Goal: Task Accomplishment & Management: Manage account settings

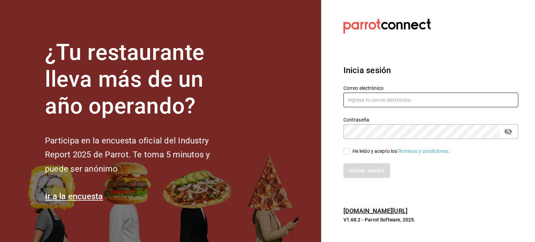
click at [357, 105] on input "text" at bounding box center [430, 100] width 175 height 15
type input "r"
type input "[EMAIL_ADDRESS][DOMAIN_NAME]"
click at [347, 153] on input "He leído y acepto los Términos y condiciones." at bounding box center [346, 151] width 6 height 6
checkbox input "true"
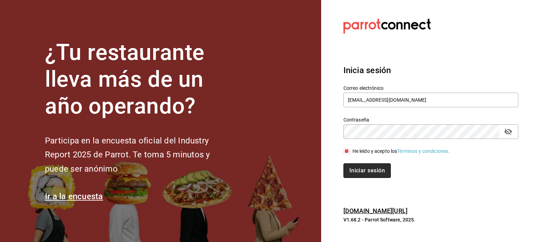
click at [358, 166] on button "Iniciar sesión" at bounding box center [366, 170] width 47 height 15
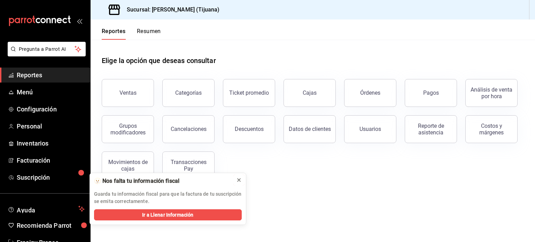
click at [239, 182] on icon at bounding box center [239, 180] width 6 height 6
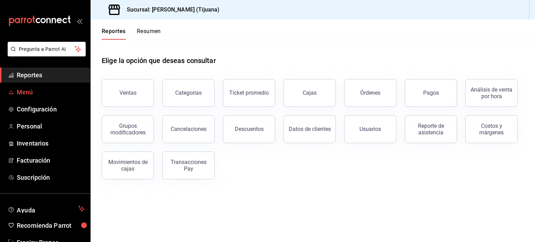
click at [33, 93] on span "Menú" at bounding box center [51, 91] width 68 height 9
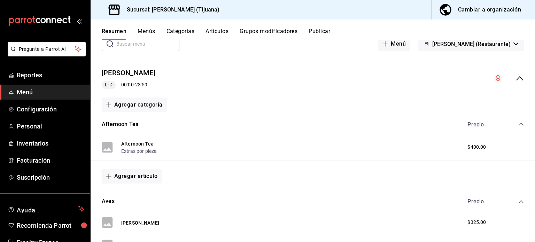
scroll to position [42, 0]
click at [469, 8] on div "Cambiar a organización" at bounding box center [489, 10] width 63 height 10
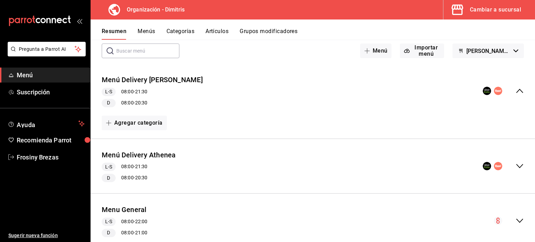
scroll to position [57, 0]
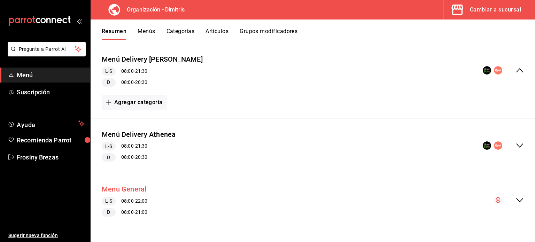
click at [142, 190] on button "Menu General" at bounding box center [124, 189] width 45 height 10
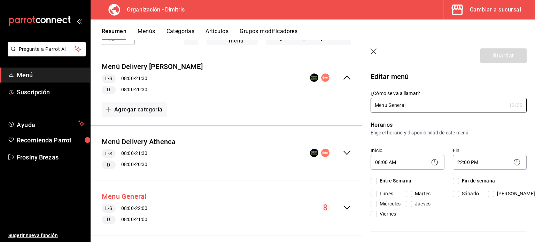
checkbox input "true"
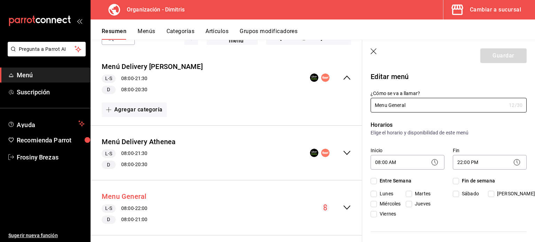
checkbox input "true"
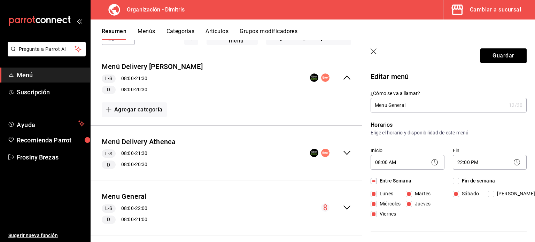
click at [119, 28] on button "Resumen" at bounding box center [114, 34] width 25 height 12
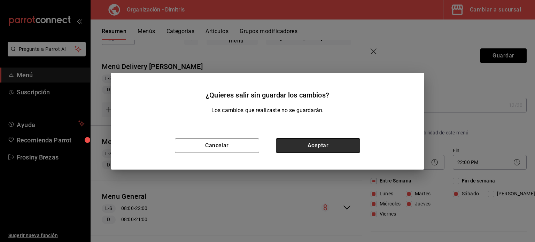
click at [295, 145] on button "Aceptar" at bounding box center [318, 145] width 84 height 15
checkbox input "false"
type input "1755582369655"
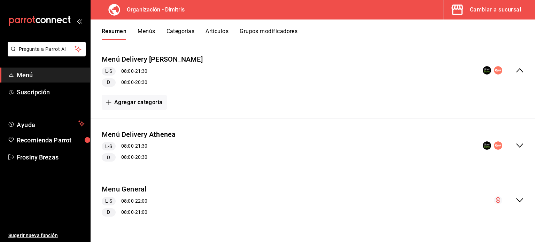
checkbox input "false"
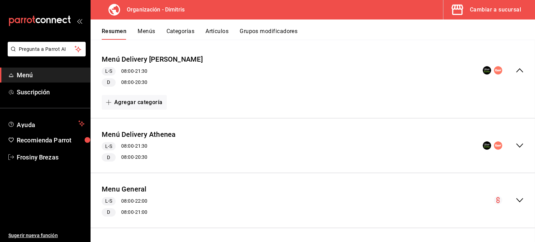
checkbox input "false"
click at [519, 199] on div "Menu General L-S 08:00 - 22:00 D 08:00 - 21:00" at bounding box center [312, 201] width 444 height 44
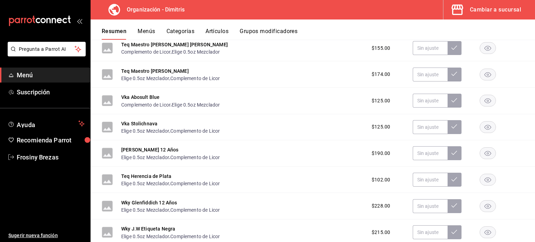
scroll to position [1493, 0]
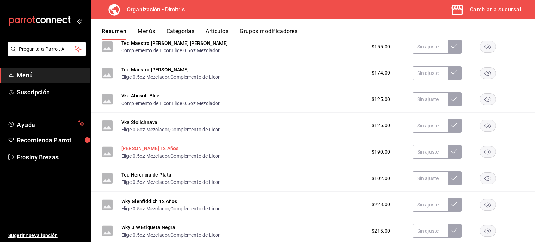
click at [171, 150] on button "[PERSON_NAME] 12 Años" at bounding box center [149, 148] width 57 height 7
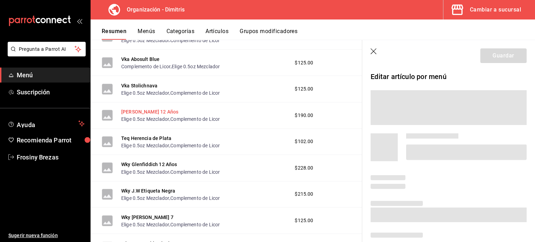
scroll to position [1449, 0]
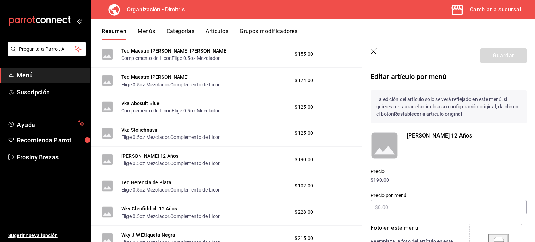
click at [380, 179] on p "$190.00" at bounding box center [448, 179] width 156 height 7
click at [380, 181] on p "$190.00" at bounding box center [448, 179] width 156 height 7
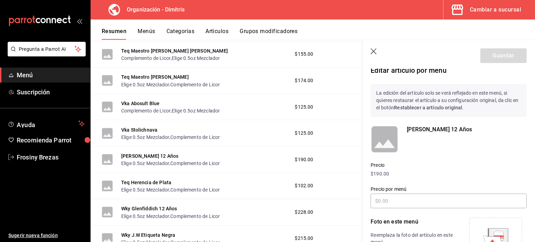
scroll to position [0, 0]
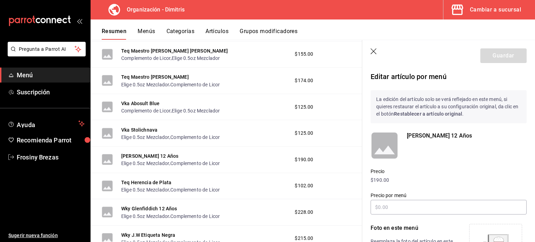
click at [372, 52] on icon "button" at bounding box center [373, 51] width 6 height 6
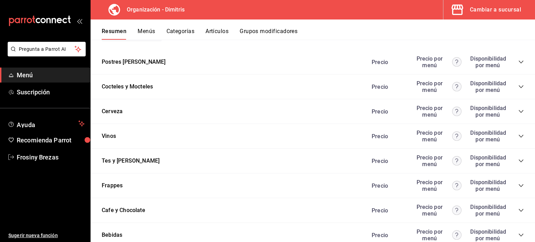
scroll to position [2457, 0]
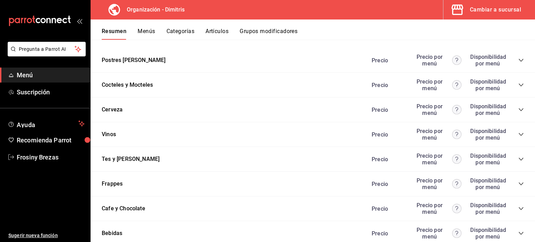
click at [512, 65] on div "Precio Precio por menú Disponibilidad por menú" at bounding box center [443, 60] width 159 height 13
click at [518, 63] on icon "collapse-category-row" at bounding box center [521, 60] width 6 height 6
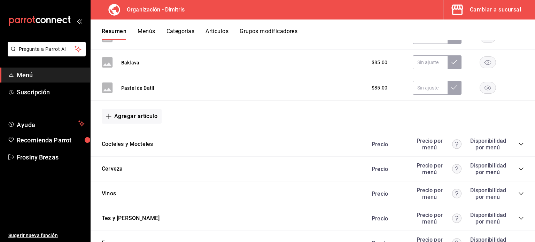
scroll to position [2506, 0]
click at [507, 145] on div "Precio Precio por menú Disponibilidad por menú" at bounding box center [443, 143] width 159 height 13
click at [518, 146] on icon "collapse-category-row" at bounding box center [521, 144] width 6 height 6
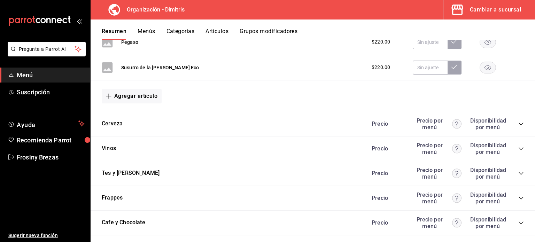
scroll to position [2990, 0]
click at [512, 128] on div "Precio Precio por menú Disponibilidad por menú" at bounding box center [443, 123] width 159 height 13
click at [518, 125] on icon "collapse-category-row" at bounding box center [520, 123] width 5 height 3
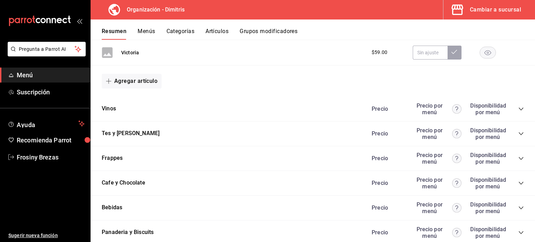
scroll to position [3264, 0]
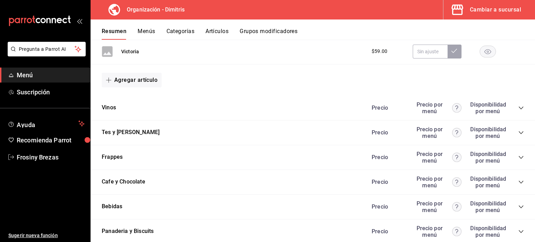
click at [305, 114] on div "Vinos Precio Precio por menú Disponibilidad por menú" at bounding box center [312, 108] width 444 height 25
click at [518, 108] on div "Vinos Precio Precio por menú Disponibilidad por menú" at bounding box center [312, 108] width 444 height 25
click at [518, 110] on icon "collapse-category-row" at bounding box center [521, 108] width 6 height 6
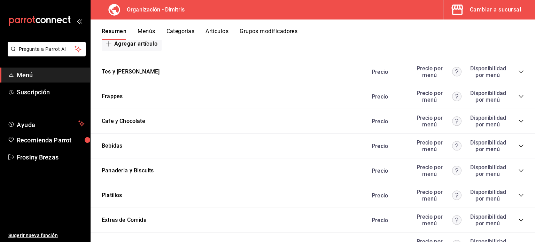
scroll to position [4298, 0]
click at [518, 72] on icon "collapse-category-row" at bounding box center [520, 71] width 5 height 3
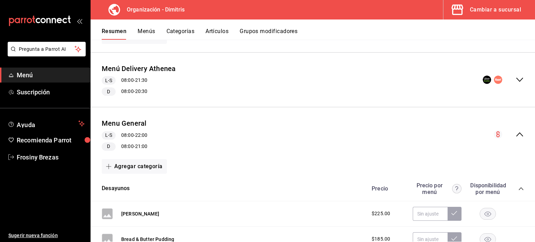
scroll to position [123, 0]
click at [515, 135] on icon "collapse-menu-row" at bounding box center [519, 133] width 8 height 8
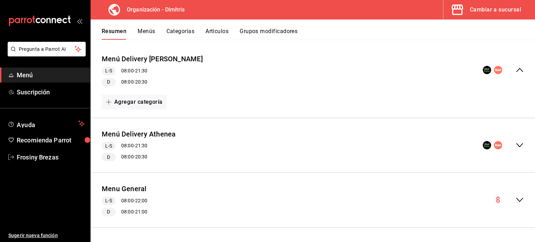
scroll to position [57, 0]
click at [516, 148] on icon "collapse-menu-row" at bounding box center [519, 145] width 8 height 8
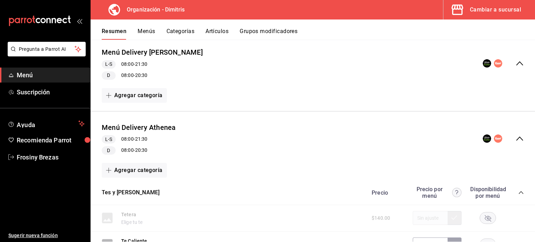
scroll to position [64, 0]
click at [515, 137] on icon "collapse-menu-row" at bounding box center [519, 138] width 8 height 8
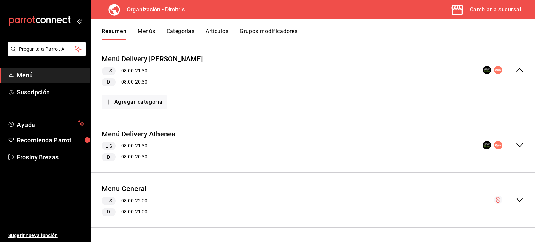
scroll to position [57, 0]
click at [515, 68] on icon "collapse-menu-row" at bounding box center [519, 70] width 8 height 8
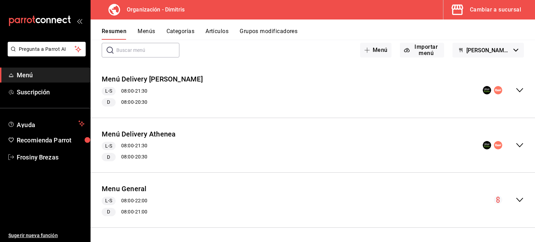
scroll to position [37, 0]
click at [416, 50] on button "Importar menú" at bounding box center [422, 50] width 44 height 15
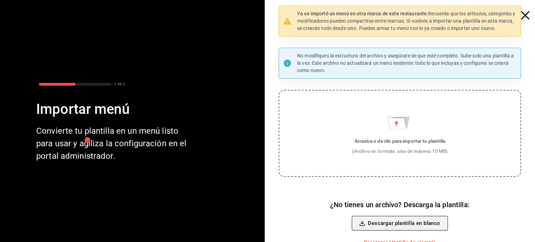
click at [384, 220] on button "Descargar plantilla en blanco" at bounding box center [400, 223] width 96 height 15
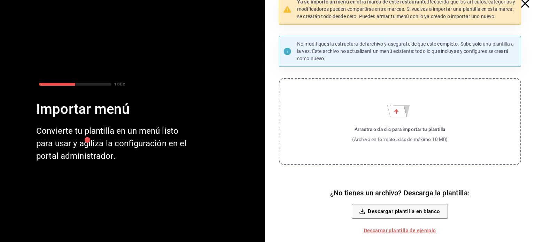
scroll to position [0, 0]
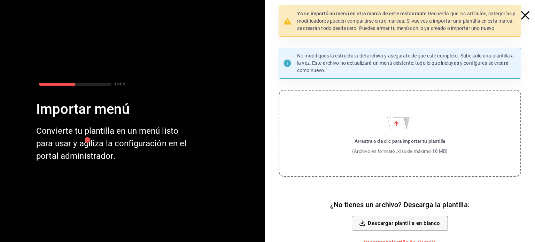
click at [521, 15] on icon "button" at bounding box center [525, 15] width 8 height 8
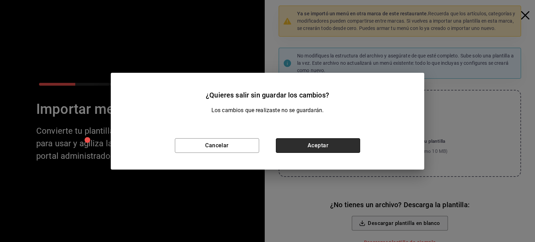
click at [318, 149] on button "Aceptar" at bounding box center [318, 145] width 84 height 15
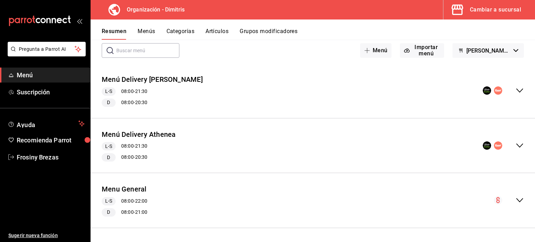
click at [318, 149] on div "Menú Delivery Athenea L-S 08:00 - 21:30 D 08:00 - 20:30" at bounding box center [312, 146] width 444 height 44
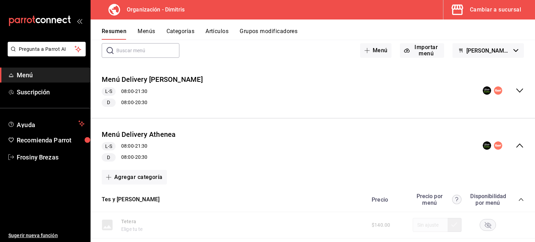
click at [478, 51] on span "[PERSON_NAME] - Borrador" at bounding box center [488, 50] width 44 height 7
click at [478, 51] on div at bounding box center [267, 121] width 535 height 242
click at [374, 50] on button "Menú" at bounding box center [376, 50] width 32 height 15
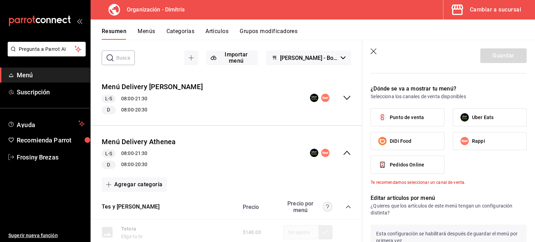
scroll to position [231, 0]
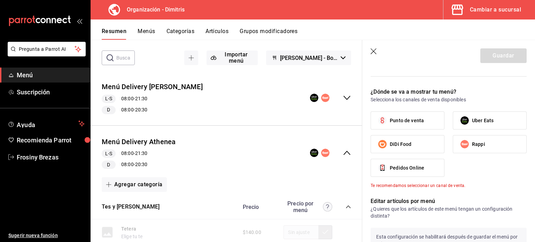
click at [472, 123] on span "Uber Eats" at bounding box center [483, 120] width 22 height 7
click at [472, 123] on input "Uber Eats" at bounding box center [464, 120] width 15 height 15
checkbox input "true"
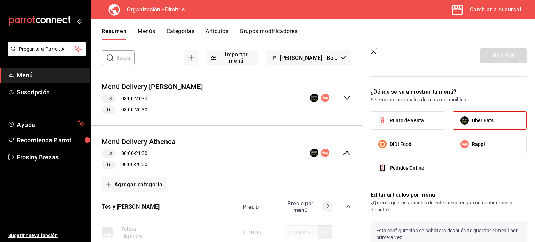
click at [472, 143] on span "Rappi" at bounding box center [478, 144] width 13 height 7
click at [472, 143] on input "Rappi" at bounding box center [464, 144] width 15 height 15
checkbox input "true"
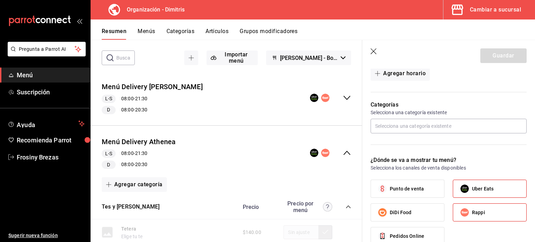
scroll to position [147, 0]
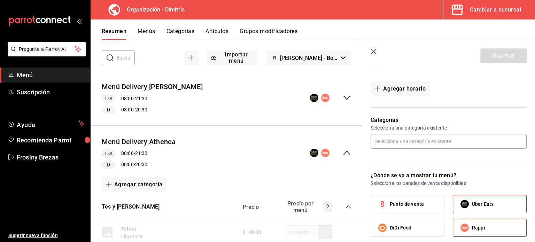
click at [375, 50] on icon "button" at bounding box center [373, 51] width 7 height 7
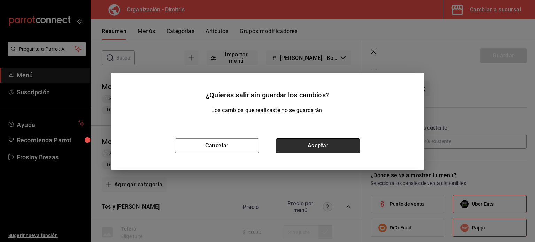
click at [326, 139] on button "Aceptar" at bounding box center [318, 145] width 84 height 15
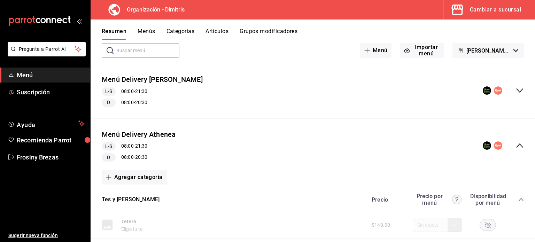
click at [515, 93] on icon "collapse-menu-row" at bounding box center [519, 90] width 8 height 8
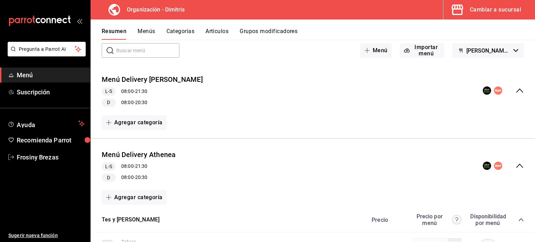
click at [517, 85] on div "Menú Delivery [PERSON_NAME] L-S 08:00 - 21:30 D 08:00 - 20:30" at bounding box center [312, 91] width 444 height 44
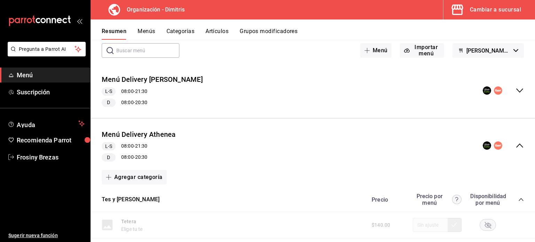
click at [516, 144] on icon "collapse-menu-row" at bounding box center [519, 145] width 7 height 4
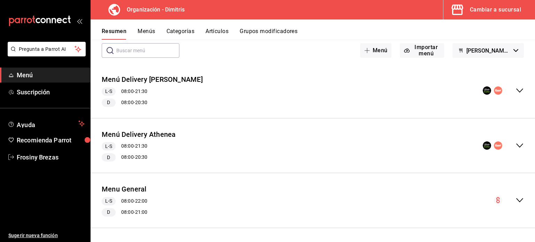
click at [515, 144] on icon "collapse-menu-row" at bounding box center [519, 145] width 8 height 8
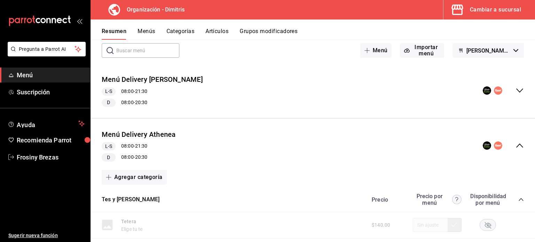
click at [515, 92] on icon "collapse-menu-row" at bounding box center [519, 90] width 8 height 8
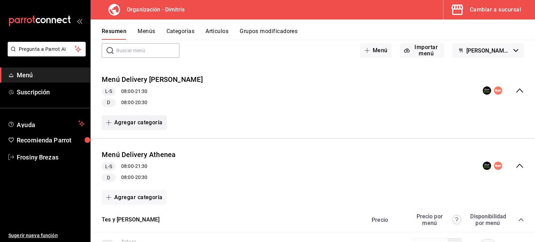
click at [149, 120] on button "Agregar categoría" at bounding box center [134, 122] width 65 height 15
click at [152, 144] on li "Categoría existente" at bounding box center [132, 140] width 60 height 17
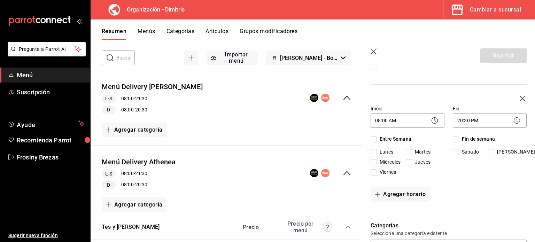
checkbox input "true"
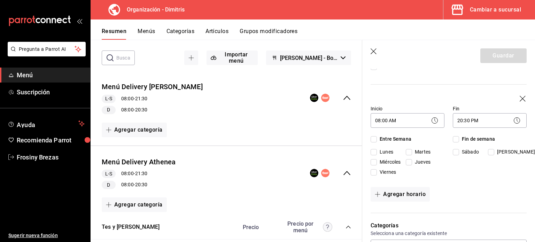
checkbox input "true"
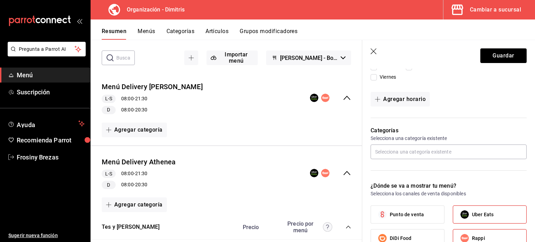
scroll to position [243, 0]
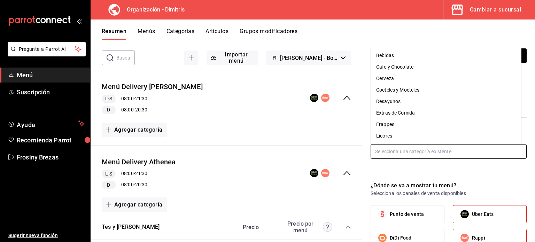
click at [429, 147] on input "text" at bounding box center [448, 151] width 156 height 15
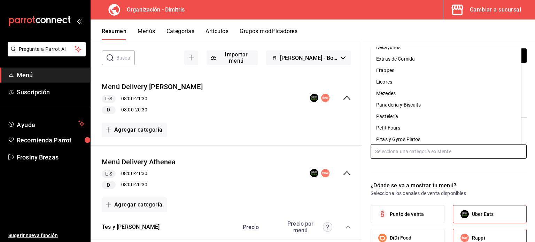
click at [388, 94] on li "Mezedes" at bounding box center [445, 93] width 151 height 11
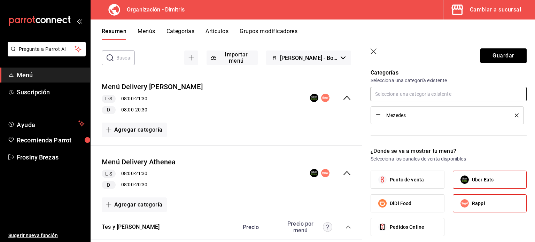
scroll to position [301, 0]
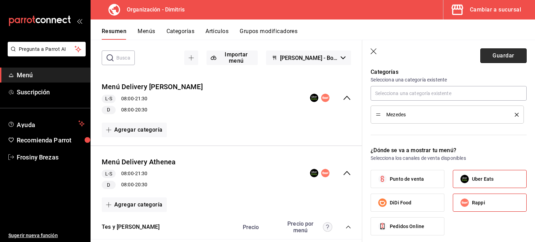
click at [496, 57] on button "Guardar" at bounding box center [503, 55] width 46 height 15
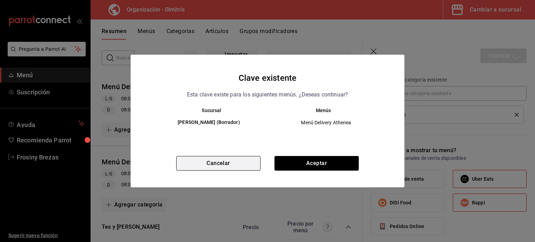
click at [242, 157] on button "Cancelar" at bounding box center [218, 163] width 84 height 15
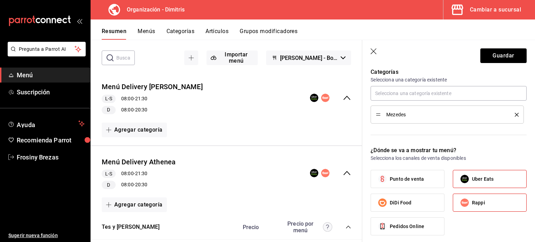
click at [371, 50] on icon "button" at bounding box center [373, 51] width 7 height 7
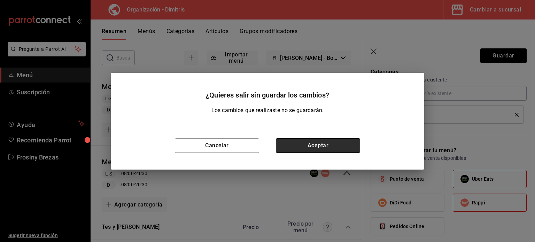
click at [340, 142] on button "Aceptar" at bounding box center [318, 145] width 84 height 15
checkbox input "false"
type input "1755582852013"
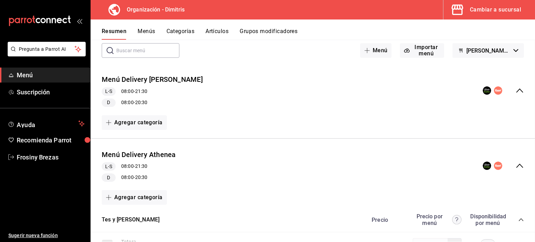
checkbox input "false"
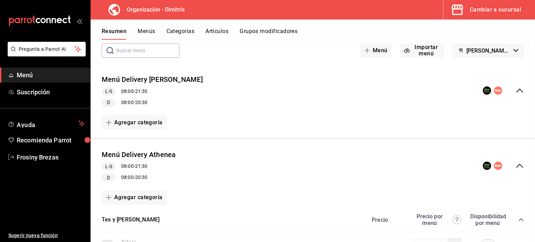
checkbox input "false"
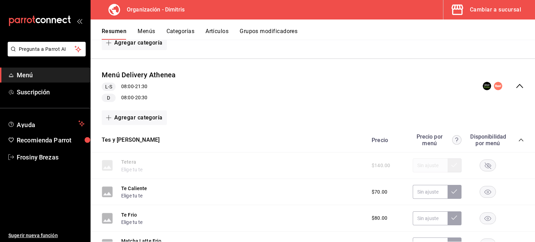
scroll to position [124, 0]
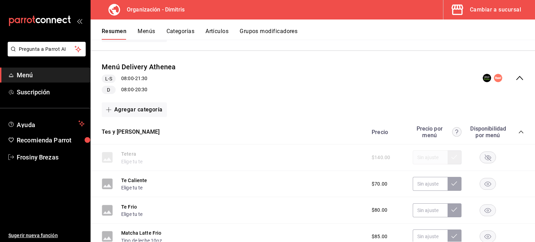
click at [518, 132] on icon "collapse-category-row" at bounding box center [521, 132] width 6 height 6
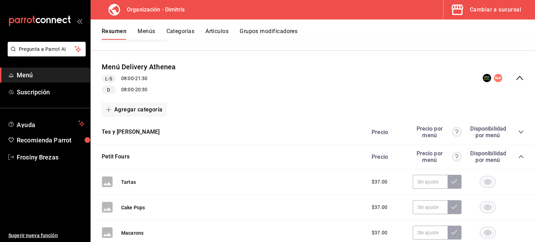
click at [518, 157] on icon "collapse-category-row" at bounding box center [521, 157] width 6 height 6
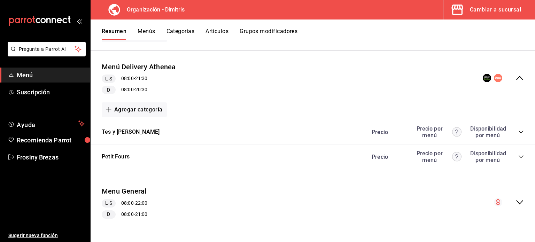
click at [518, 132] on icon "collapse-category-row" at bounding box center [521, 132] width 6 height 6
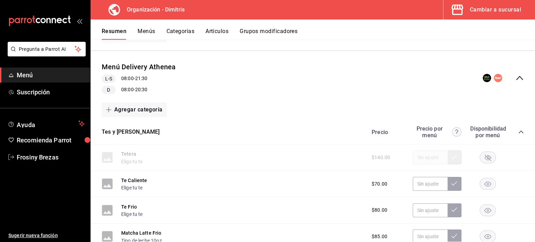
click at [518, 132] on icon "collapse-category-row" at bounding box center [521, 132] width 6 height 6
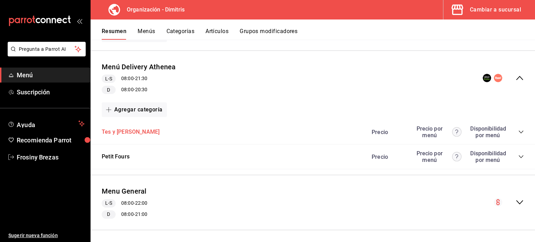
click at [121, 129] on button "Tes y [PERSON_NAME]" at bounding box center [131, 132] width 58 height 8
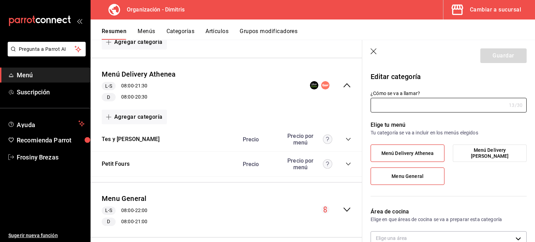
type input "Tes y [PERSON_NAME]"
type input "1744326762352"
type input "796d8fdb-b304-4bf2-b4fe-90571d698882"
click at [420, 158] on label "Menú Delivery Athenea" at bounding box center [407, 153] width 73 height 17
click at [0, 0] on input "Menú Delivery Athenea" at bounding box center [0, 0] width 0 height 0
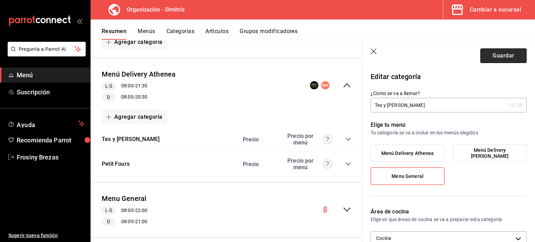
click at [486, 55] on button "Guardar" at bounding box center [503, 55] width 46 height 15
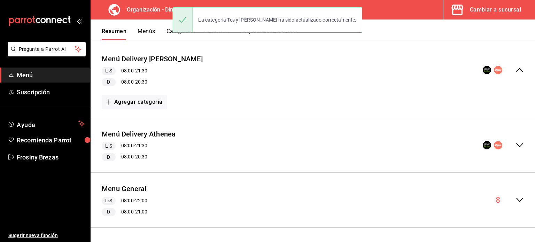
scroll to position [57, 0]
click at [515, 141] on icon "collapse-menu-row" at bounding box center [519, 145] width 8 height 8
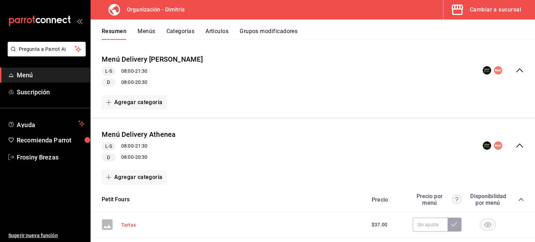
click at [125, 226] on button "Tartas" at bounding box center [128, 224] width 15 height 7
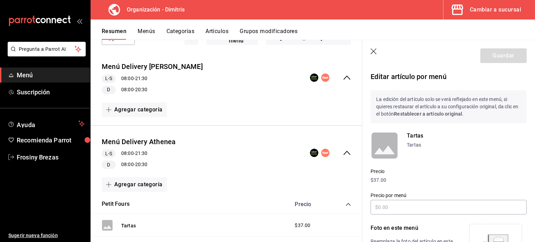
click at [372, 50] on icon "button" at bounding box center [373, 51] width 7 height 7
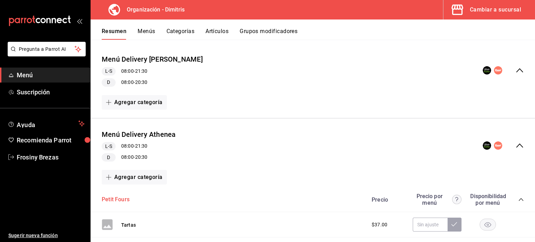
click at [121, 198] on button "Petit Fours" at bounding box center [116, 200] width 28 height 8
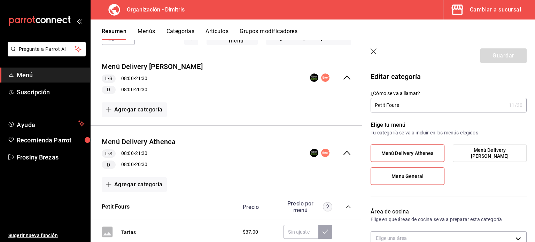
click at [411, 160] on label "Menú Delivery Athenea" at bounding box center [407, 153] width 73 height 17
click at [0, 0] on input "Menú Delivery Athenea" at bounding box center [0, 0] width 0 height 0
click at [490, 58] on button "Guardar" at bounding box center [503, 55] width 46 height 15
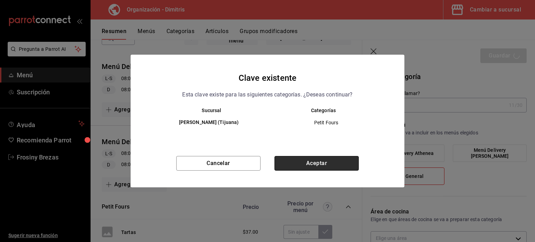
click at [304, 169] on button "Aceptar" at bounding box center [316, 163] width 84 height 15
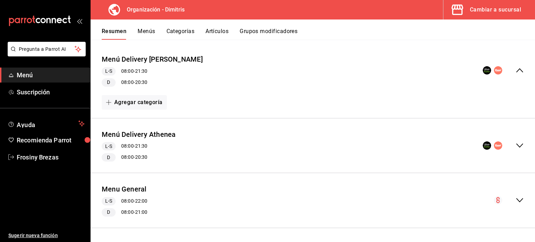
click at [518, 146] on div "Menú Delivery Athenea L-S 08:00 - 21:30 D 08:00 - 20:30" at bounding box center [312, 146] width 444 height 44
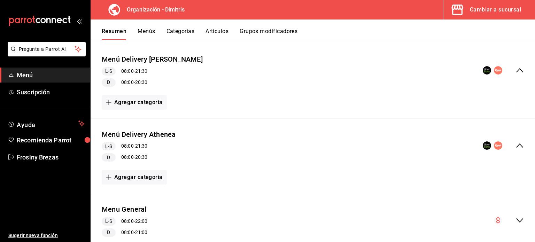
click at [518, 146] on div "Menú Delivery Athenea L-S 08:00 - 21:30 D 08:00 - 20:30" at bounding box center [312, 146] width 444 height 44
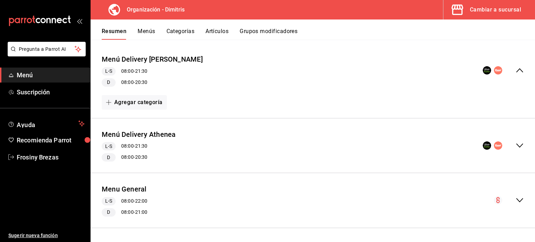
click at [508, 200] on div "collapse-menu-row" at bounding box center [509, 200] width 30 height 8
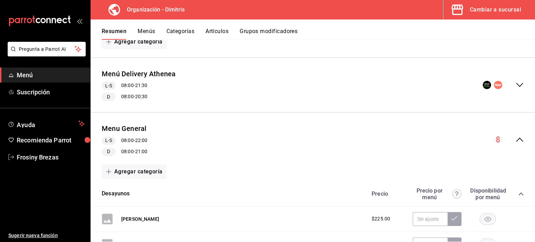
scroll to position [118, 0]
click at [515, 141] on icon "collapse-menu-row" at bounding box center [519, 139] width 8 height 8
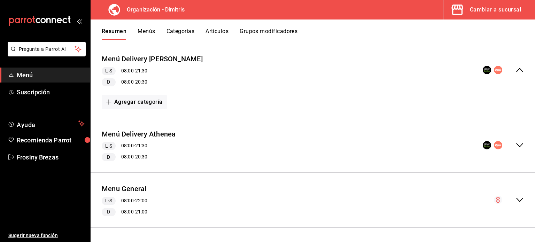
scroll to position [57, 0]
click at [515, 143] on icon "collapse-menu-row" at bounding box center [519, 145] width 8 height 8
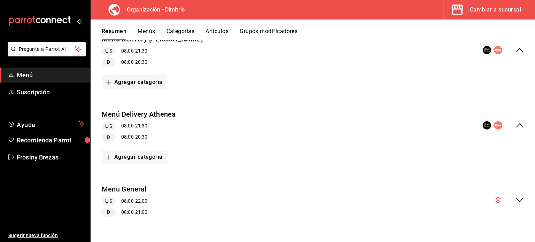
click at [514, 143] on div "Menú Delivery Athenea L-S 08:00 - 21:30 D 08:00 - 20:30" at bounding box center [312, 126] width 444 height 44
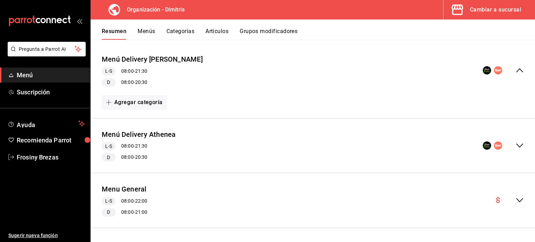
click at [513, 75] on div "Menú Delivery [PERSON_NAME] L-S 08:00 - 21:30 D 08:00 - 20:30" at bounding box center [312, 71] width 444 height 44
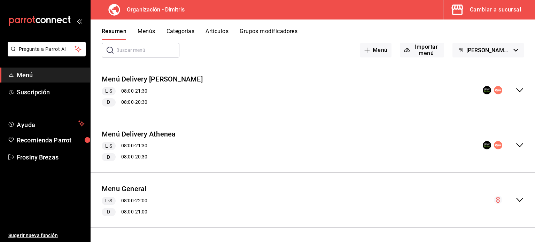
scroll to position [37, 0]
click at [515, 94] on div "Menú Delivery [PERSON_NAME] L-S 08:00 - 21:30 D 08:00 - 20:30" at bounding box center [312, 91] width 444 height 44
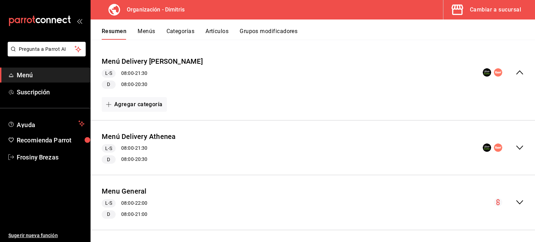
scroll to position [57, 0]
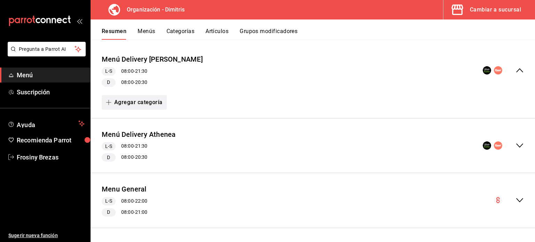
click at [152, 102] on button "Agregar categoría" at bounding box center [134, 102] width 65 height 15
click at [205, 109] on div at bounding box center [267, 121] width 535 height 242
click at [515, 147] on icon "collapse-menu-row" at bounding box center [519, 145] width 8 height 8
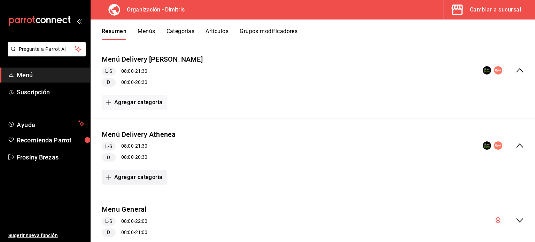
click at [130, 175] on button "Agregar categoría" at bounding box center [134, 177] width 65 height 15
click at [136, 194] on li "Categoría existente" at bounding box center [132, 195] width 60 height 17
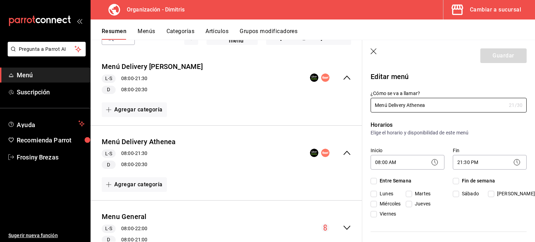
checkbox input "true"
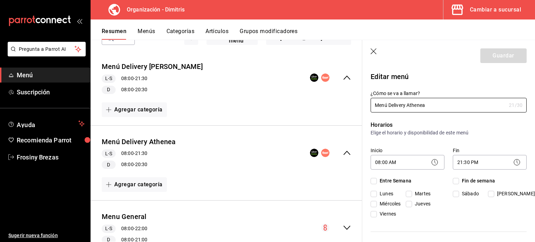
checkbox input "true"
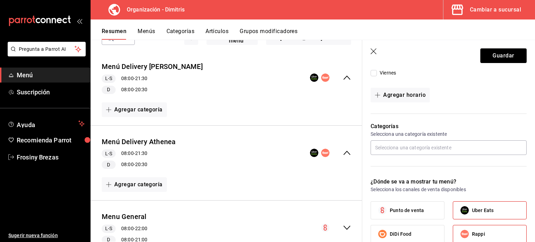
scroll to position [246, 0]
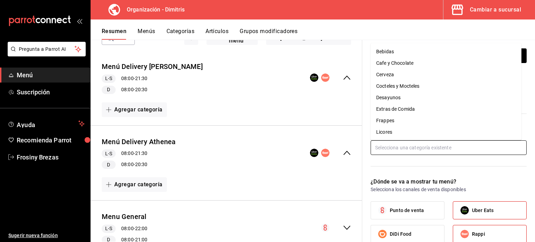
click at [412, 145] on input "text" at bounding box center [448, 147] width 156 height 15
click at [400, 121] on li "Frappes" at bounding box center [445, 120] width 151 height 11
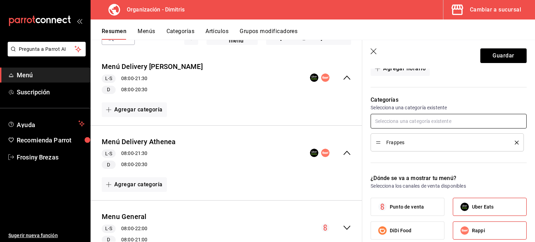
scroll to position [275, 0]
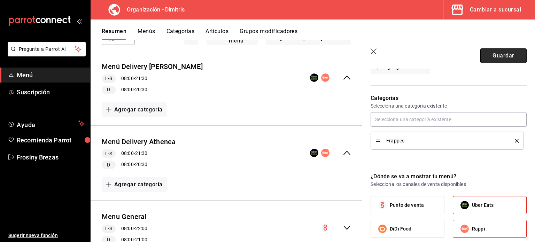
click at [494, 56] on button "Guardar" at bounding box center [503, 55] width 46 height 15
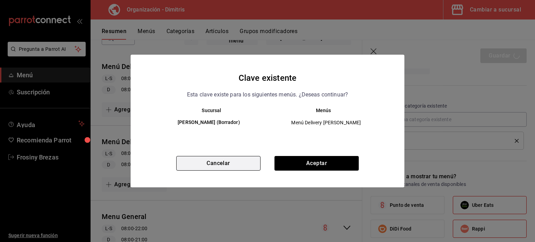
click at [241, 163] on button "Cancelar" at bounding box center [218, 163] width 84 height 15
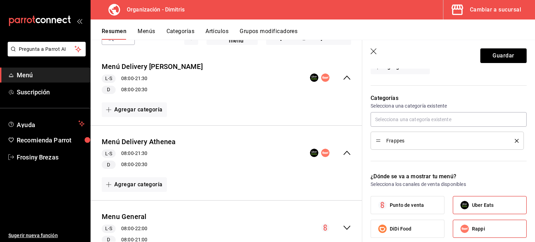
click at [514, 140] on icon "delete" at bounding box center [516, 141] width 4 height 4
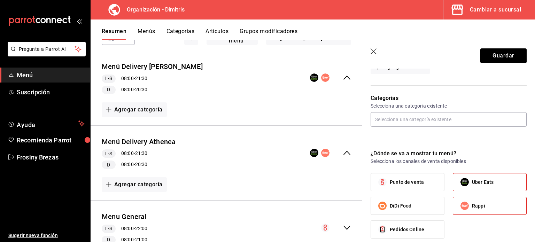
click at [377, 52] on icon "button" at bounding box center [373, 51] width 7 height 7
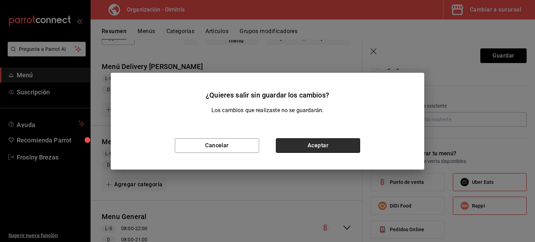
click at [327, 149] on button "Aceptar" at bounding box center [318, 145] width 84 height 15
checkbox input "false"
type input "1755583429918"
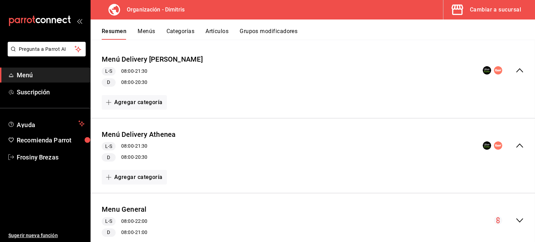
checkbox input "false"
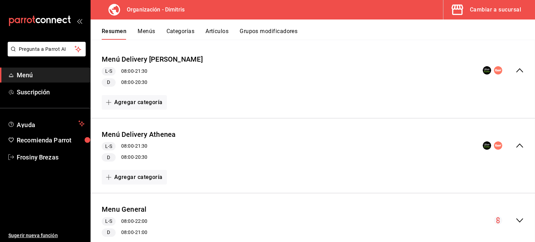
checkbox input "false"
click at [38, 157] on span "Frosiny Brezas" at bounding box center [51, 156] width 68 height 9
